Goal: Contribute content: Contribute content

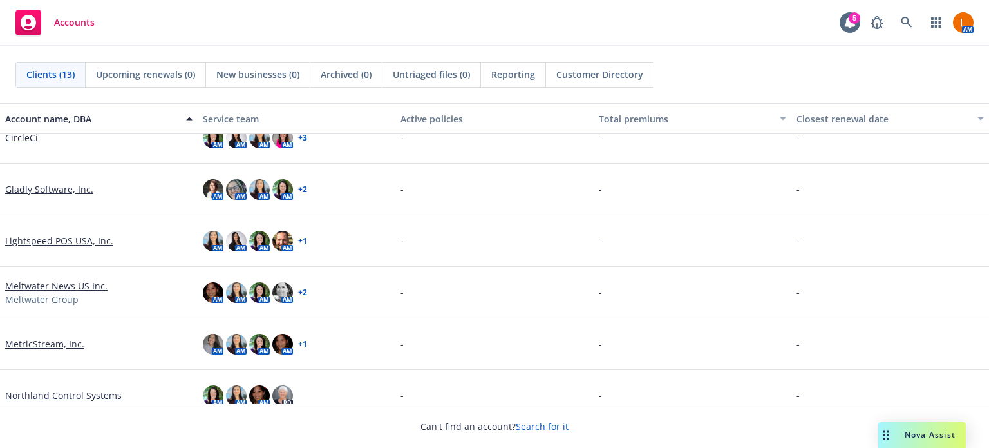
scroll to position [129, 0]
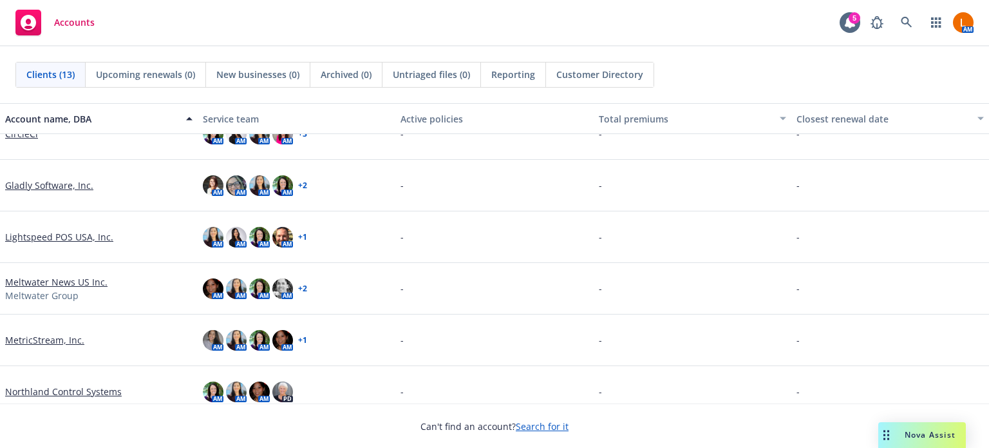
click at [35, 337] on link "MetricStream, Inc." at bounding box center [44, 340] width 79 height 14
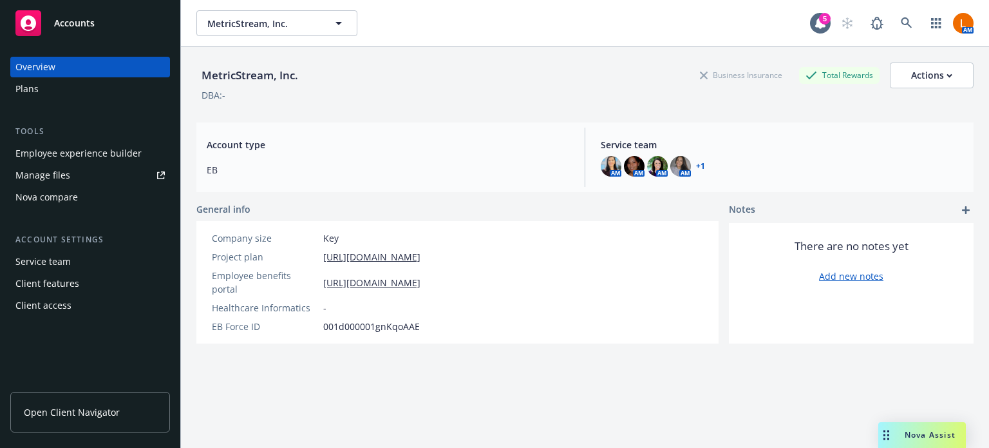
click at [61, 169] on div "Manage files" at bounding box center [42, 175] width 55 height 21
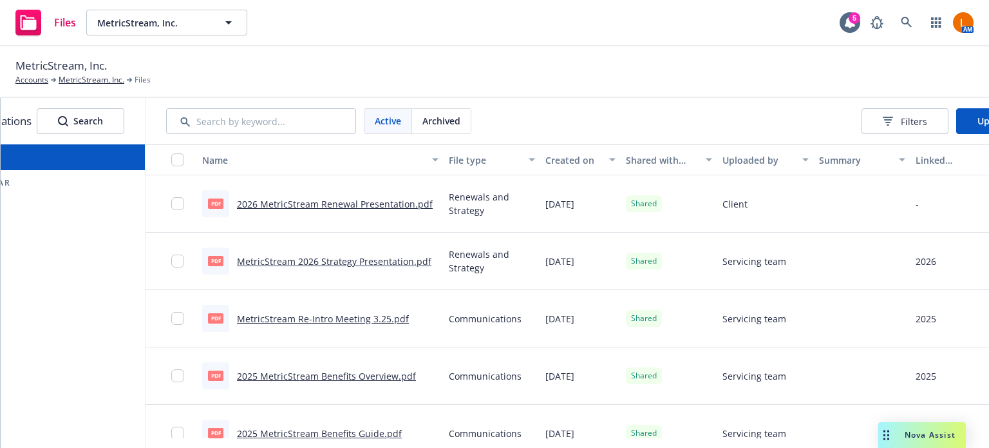
scroll to position [0, 144]
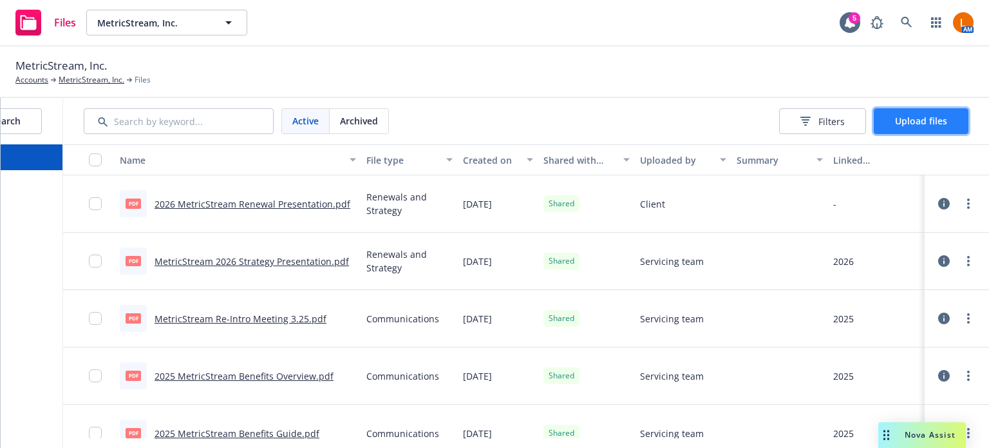
click at [926, 122] on span "Upload files" at bounding box center [921, 121] width 52 height 12
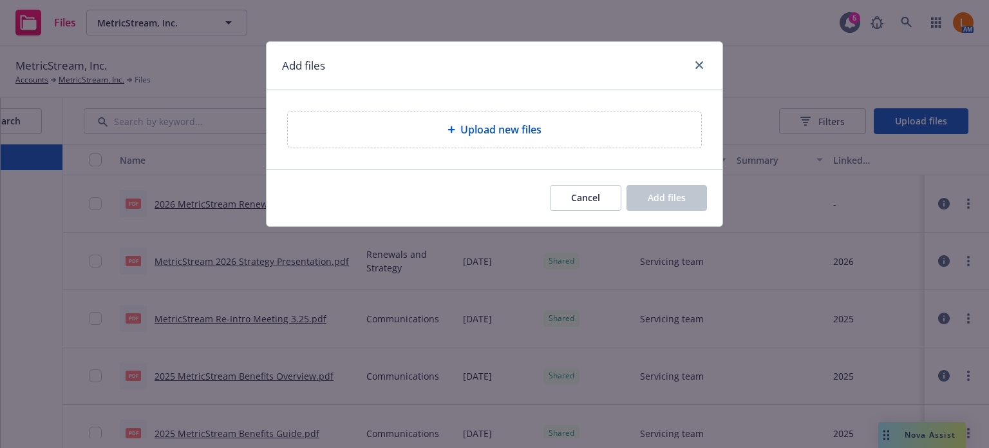
click at [515, 144] on div "Upload new files" at bounding box center [494, 129] width 413 height 36
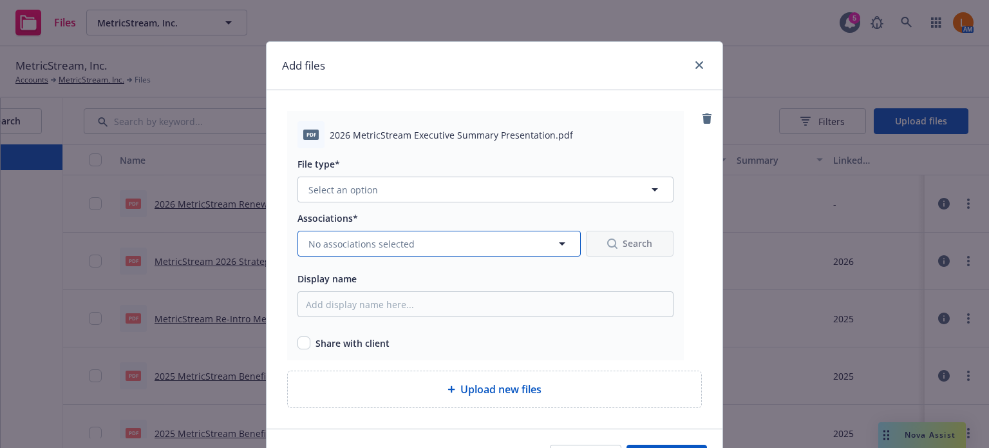
click at [563, 240] on icon "button" at bounding box center [561, 243] width 15 height 15
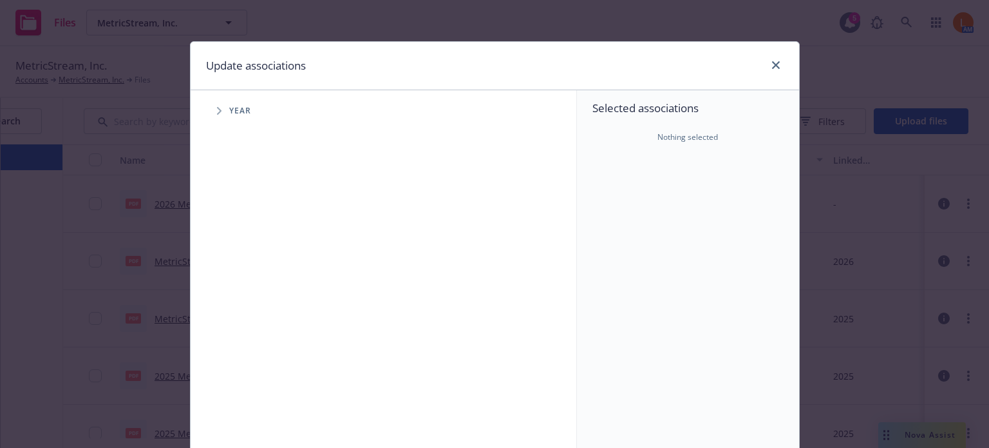
click at [211, 106] on span "Tree Example" at bounding box center [219, 110] width 21 height 21
click at [245, 316] on input "Tree Example" at bounding box center [251, 316] width 13 height 13
checkbox input "true"
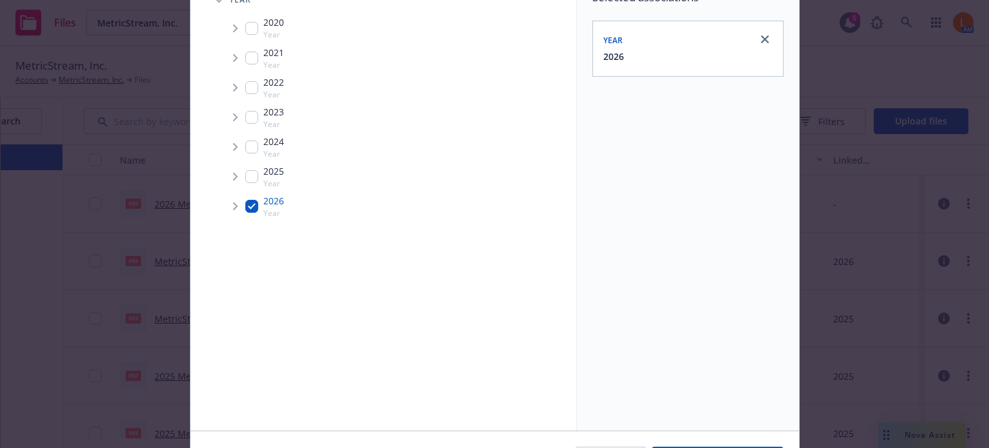
scroll to position [192, 0]
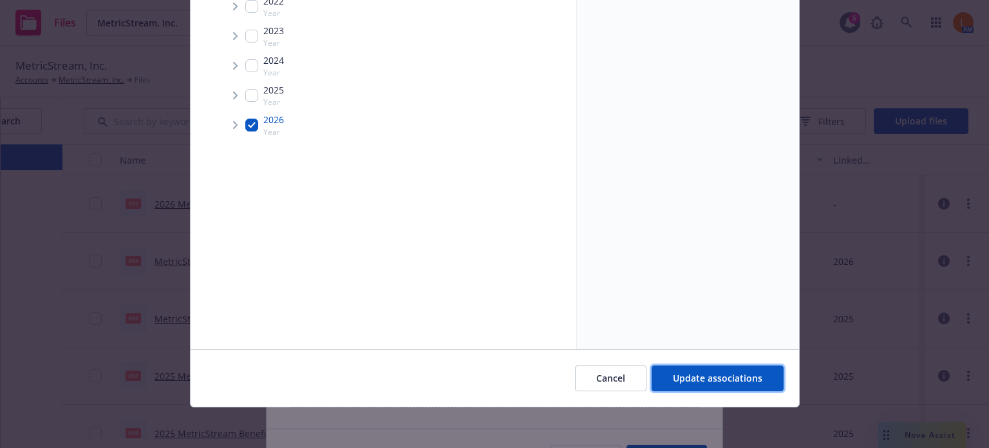
click at [705, 372] on span "Update associations" at bounding box center [718, 378] width 90 height 12
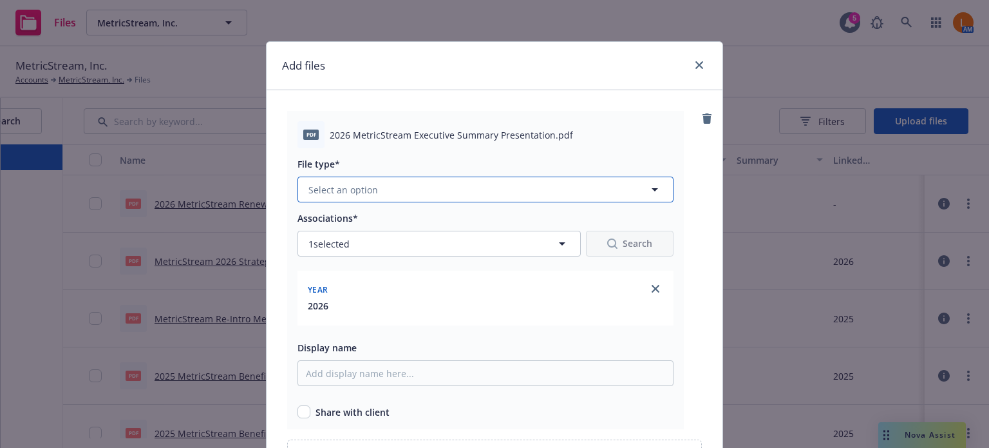
click at [659, 193] on button "Select an option" at bounding box center [486, 189] width 376 height 26
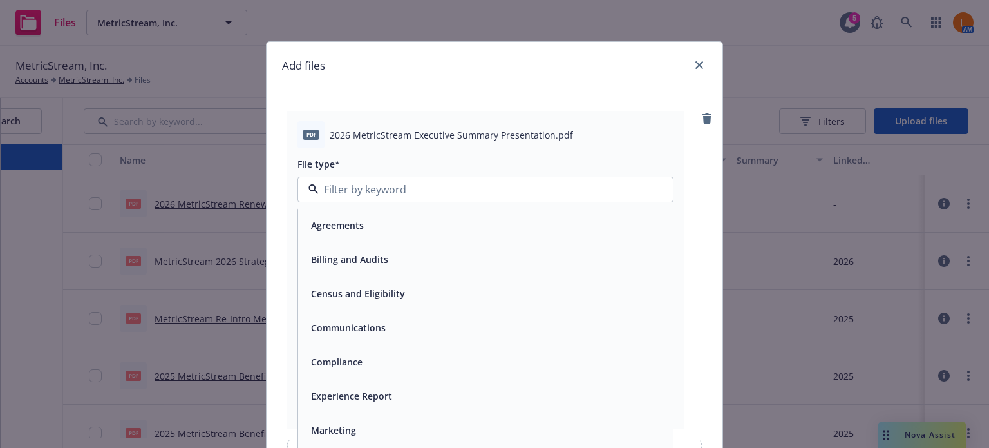
scroll to position [19, 0]
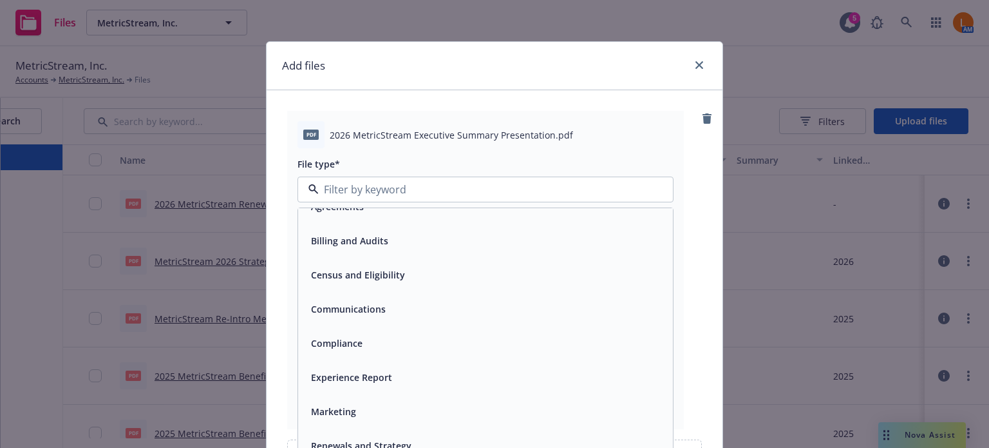
click at [381, 439] on span "Renewals and Strategy" at bounding box center [361, 446] width 100 height 14
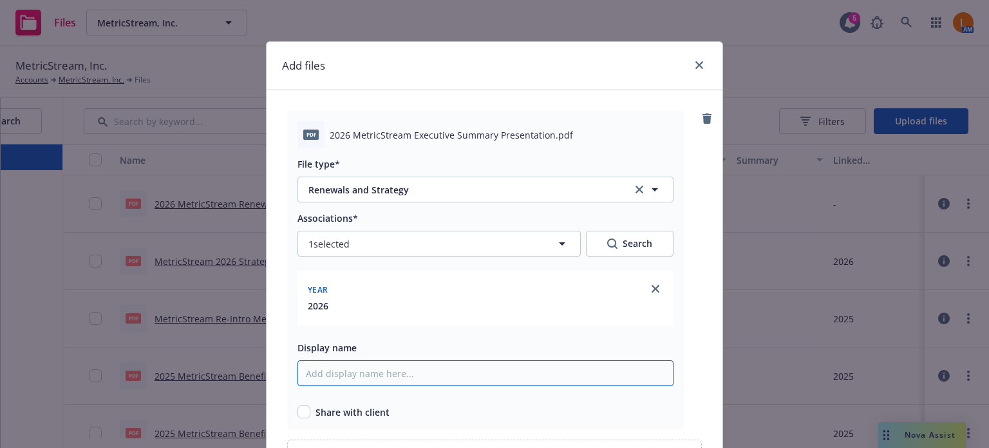
drag, startPoint x: 312, startPoint y: 375, endPoint x: 316, endPoint y: 370, distance: 7.3
click at [312, 375] on input "Display name" at bounding box center [486, 373] width 376 height 26
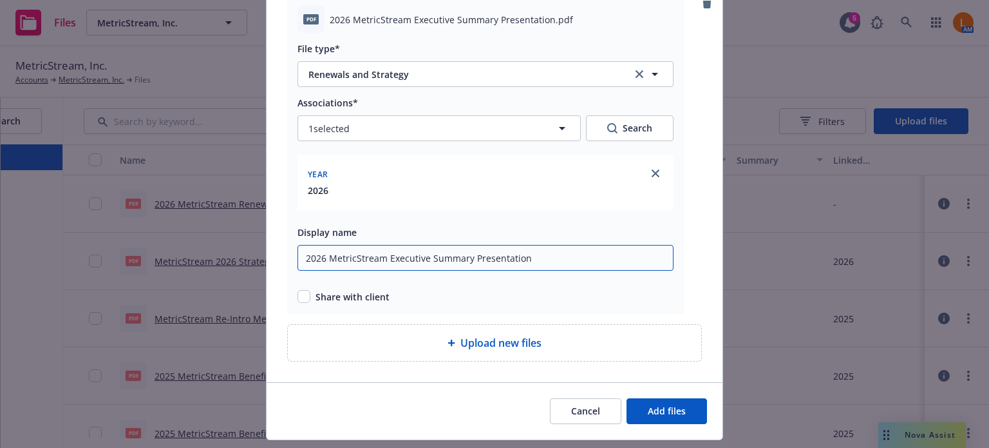
scroll to position [129, 0]
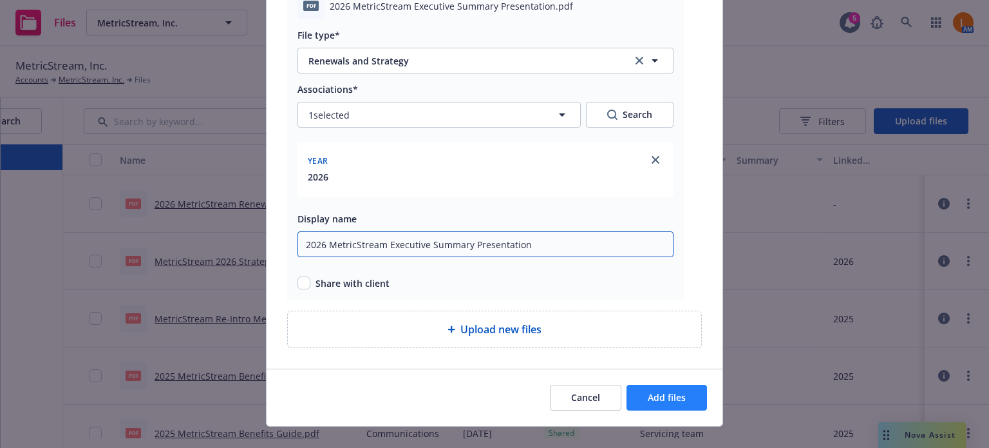
type input "2026 MetricStream Executive Summary Presentation"
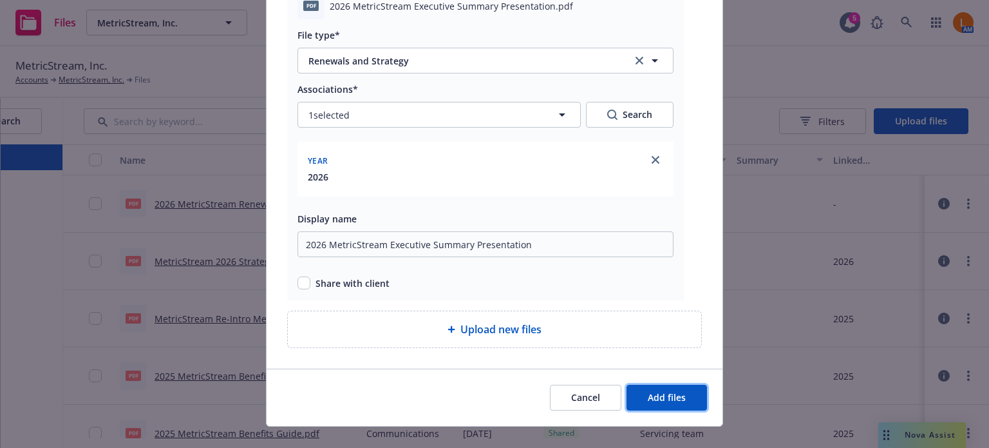
click at [668, 395] on span "Add files" at bounding box center [667, 397] width 38 height 12
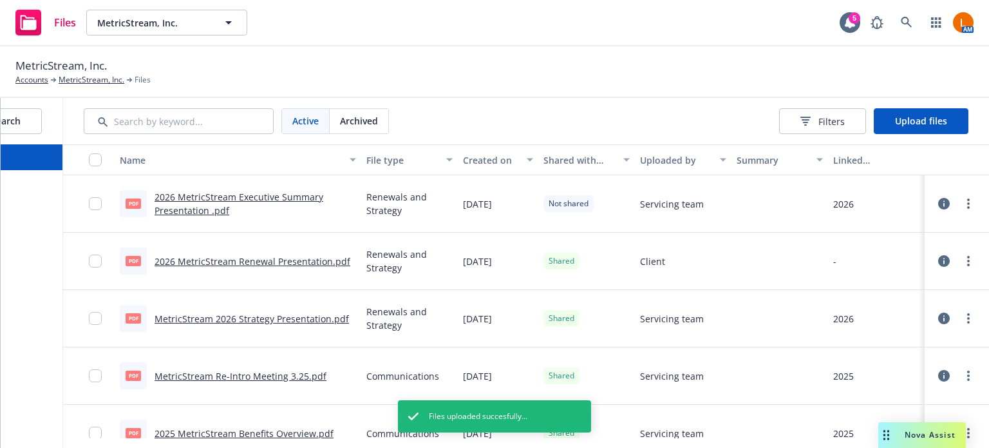
click at [572, 204] on span "Not shared" at bounding box center [569, 204] width 40 height 12
click at [967, 202] on circle "more" at bounding box center [968, 203] width 3 height 3
click at [921, 227] on link "Share with client" at bounding box center [902, 230] width 128 height 26
